Goal: Information Seeking & Learning: Understand process/instructions

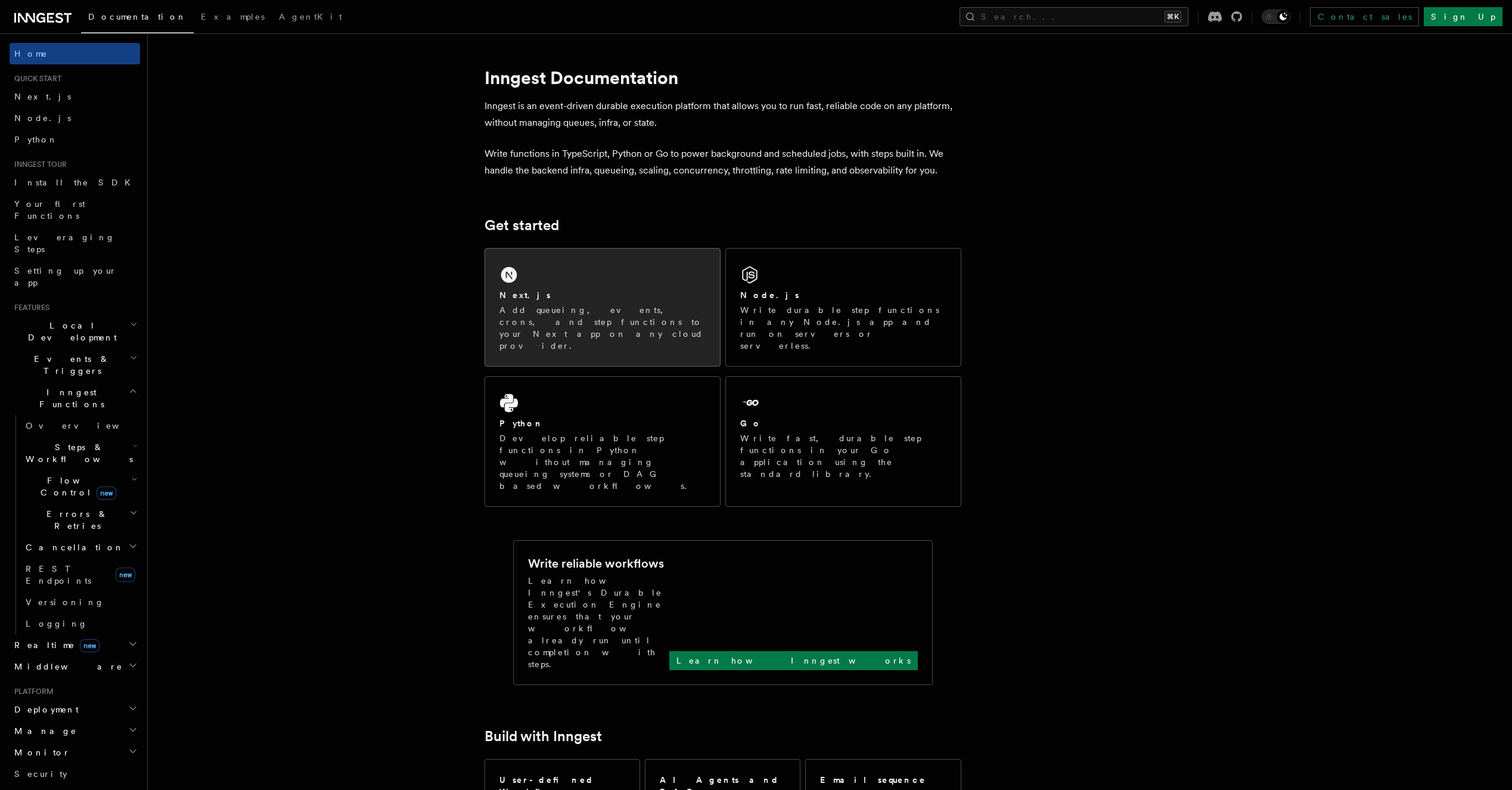
click at [539, 302] on div "Next.js Add queueing, events, crons, and step functions to your Next app on any…" at bounding box center [602, 320] width 206 height 62
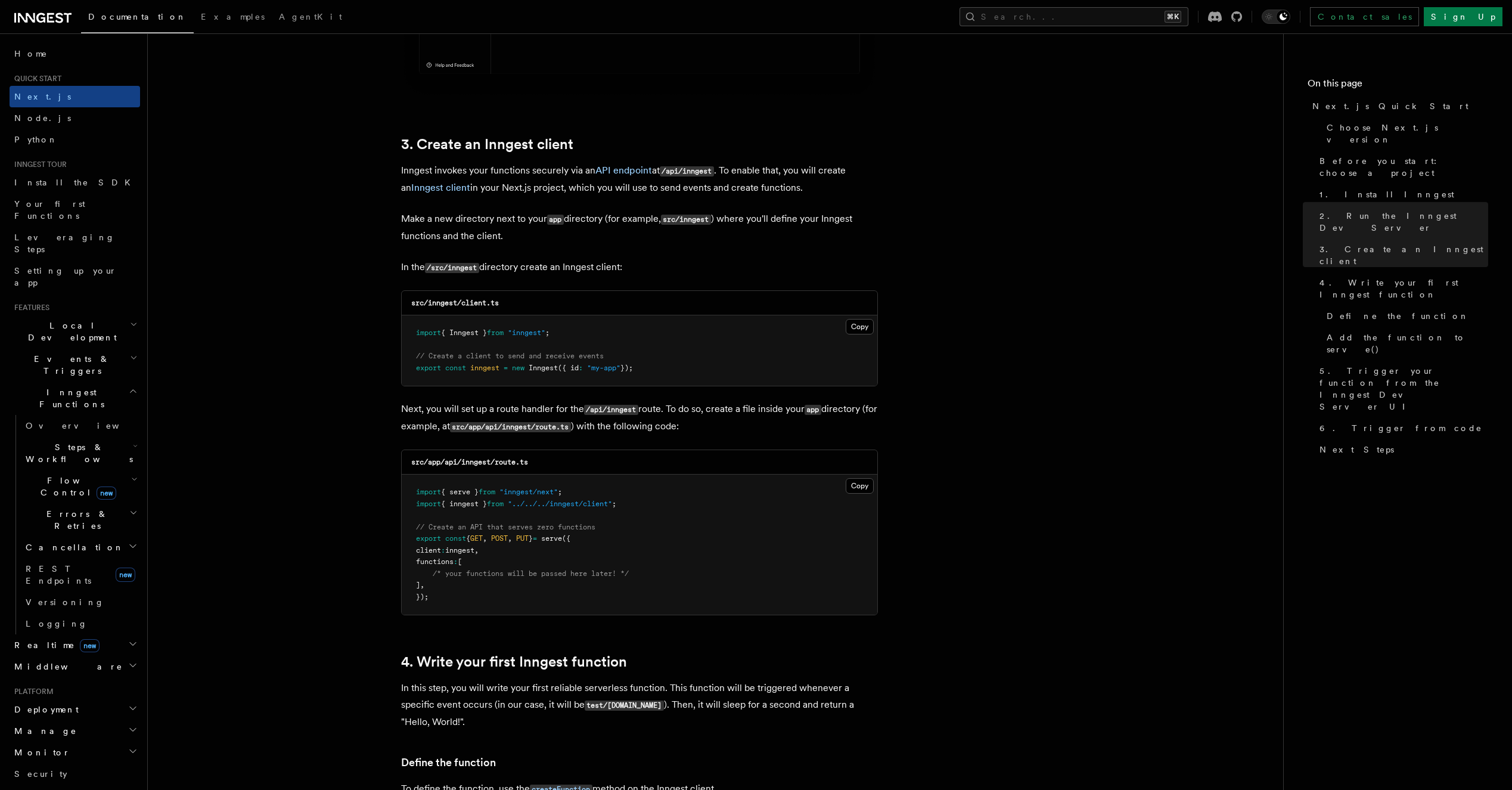
scroll to position [1318, 0]
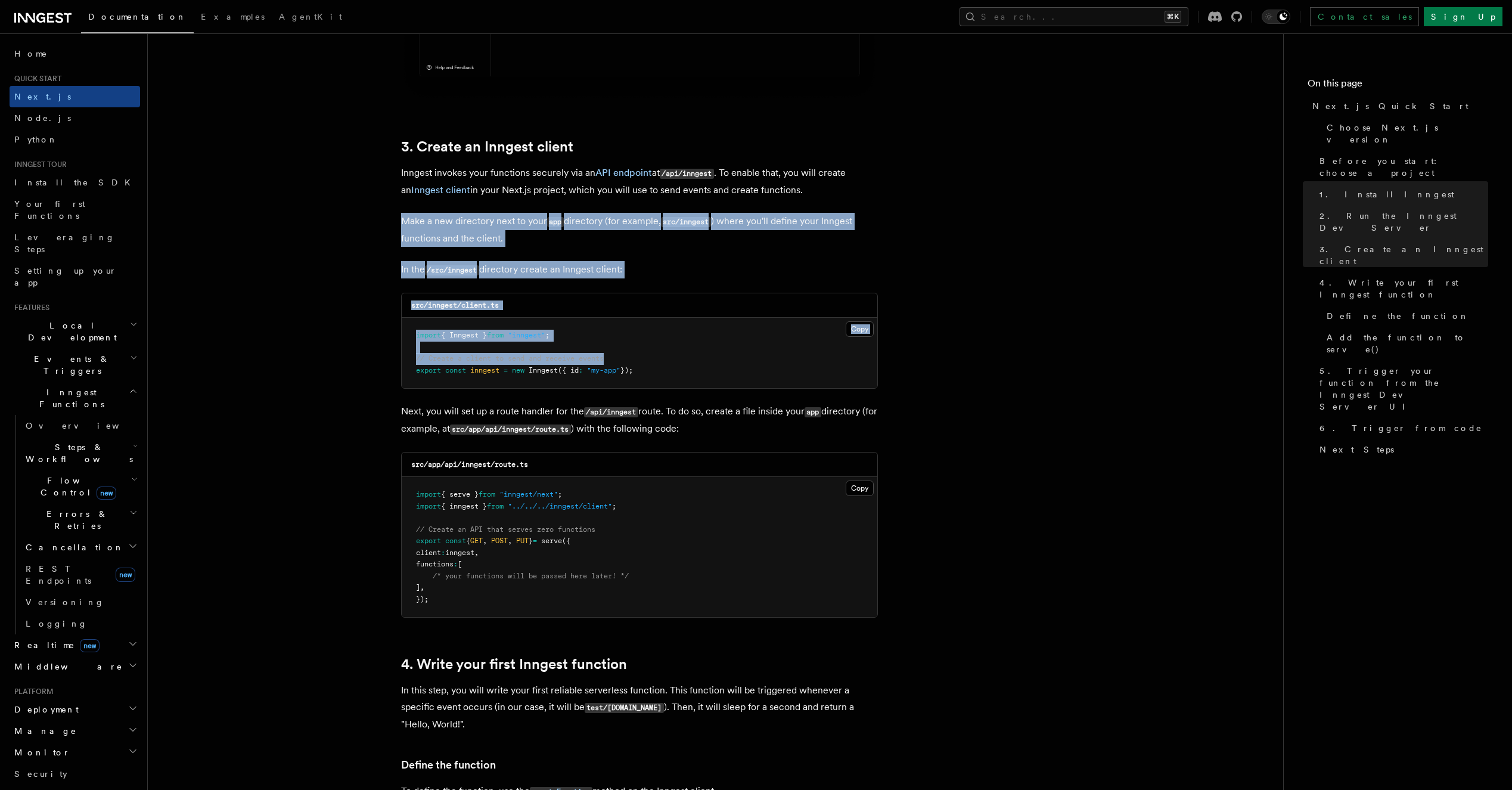
drag, startPoint x: 285, startPoint y: 210, endPoint x: 710, endPoint y: 359, distance: 450.4
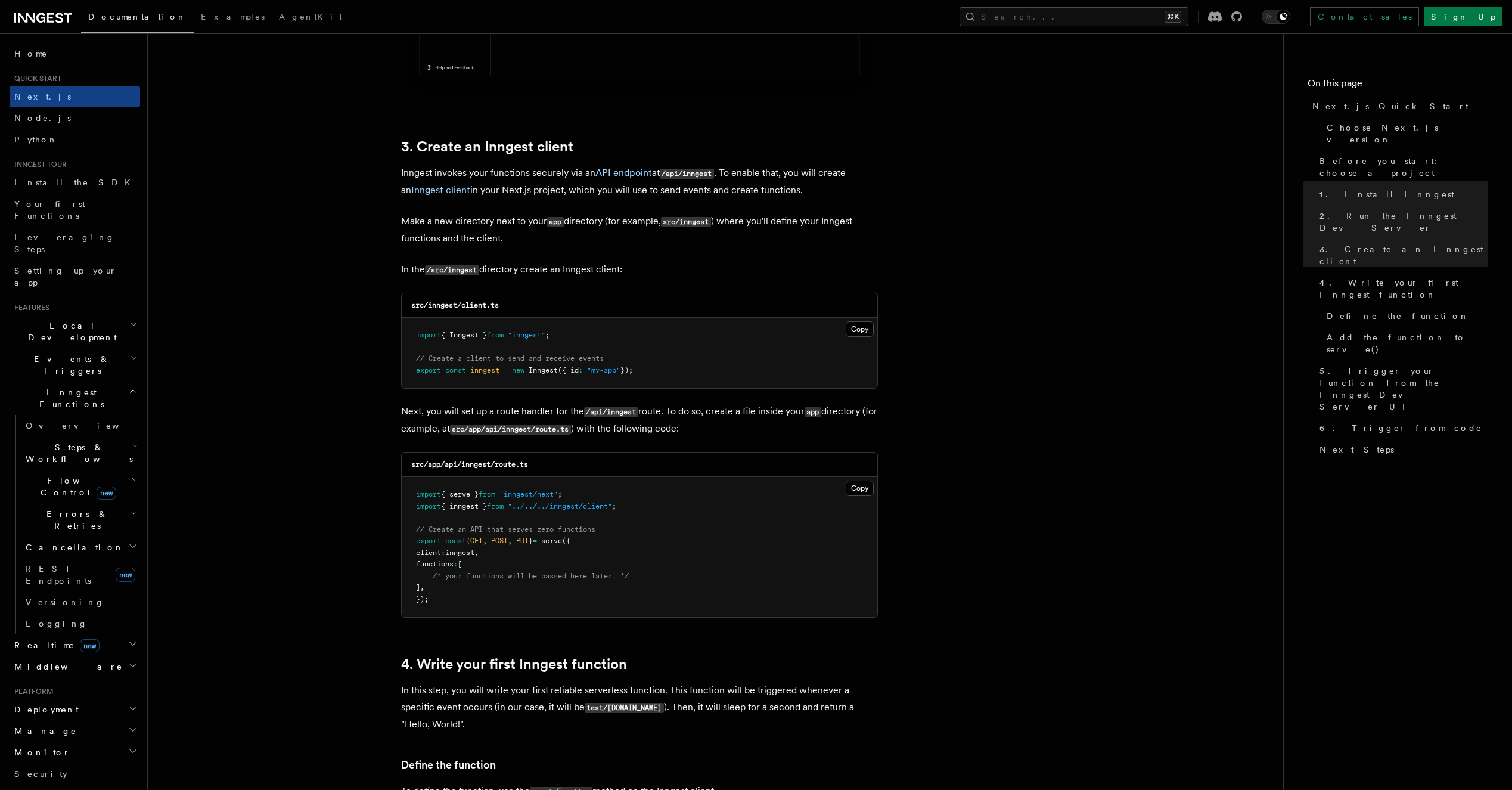
click at [708, 367] on pre "import { Inngest } from "inngest" ; // Create a client to send and receive even…" at bounding box center [639, 353] width 476 height 71
click at [856, 333] on button "Copy Copied" at bounding box center [860, 329] width 28 height 16
